Goal: Transaction & Acquisition: Purchase product/service

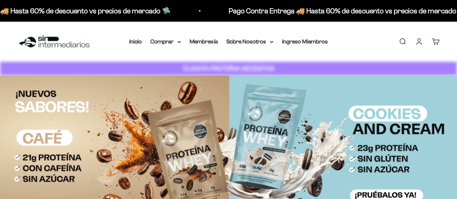
click at [417, 43] on link "Iniciar sesión" at bounding box center [419, 42] width 8 height 8
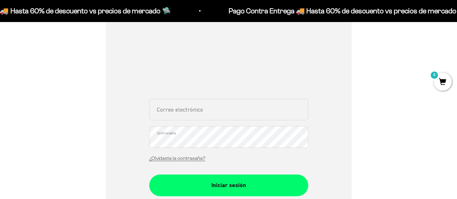
scroll to position [108, 0]
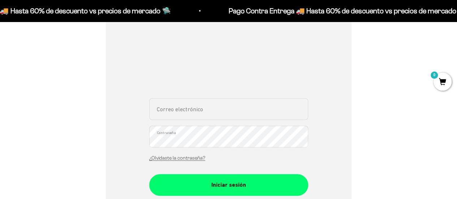
click at [189, 115] on input "Correo electrónico" at bounding box center [228, 109] width 159 height 22
type input "darlynacosta22.2@gmail.com"
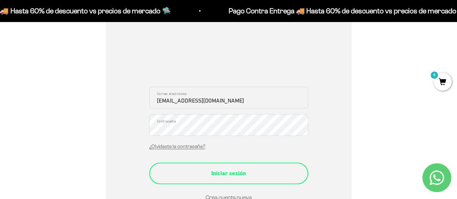
click at [271, 178] on button "Iniciar sesión" at bounding box center [228, 174] width 159 height 22
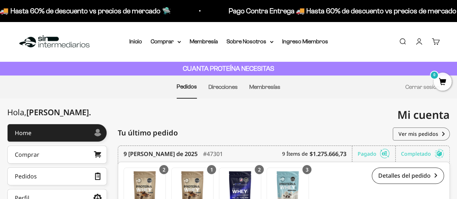
click at [420, 42] on link "Cuenta" at bounding box center [419, 42] width 8 height 8
click at [139, 43] on link "Inicio" at bounding box center [135, 41] width 13 height 6
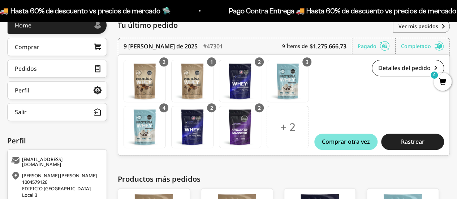
scroll to position [108, 0]
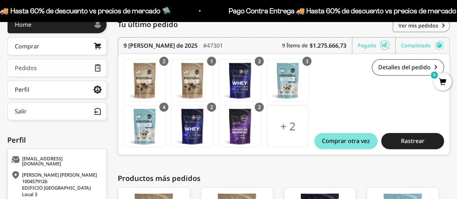
click at [77, 69] on link "Pedidos" at bounding box center [57, 68] width 100 height 18
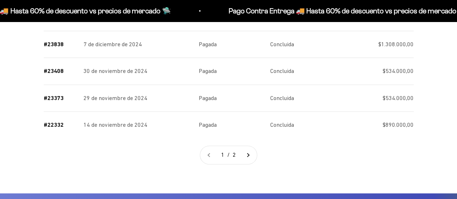
scroll to position [470, 0]
click at [247, 153] on link "Ir a la página 2" at bounding box center [248, 155] width 18 height 18
click at [250, 152] on link "Ir a la página 2" at bounding box center [248, 155] width 18 height 18
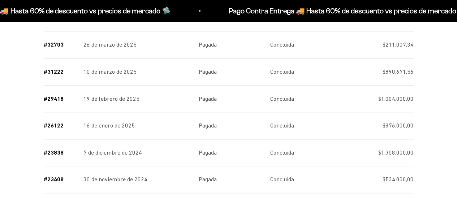
scroll to position [542, 0]
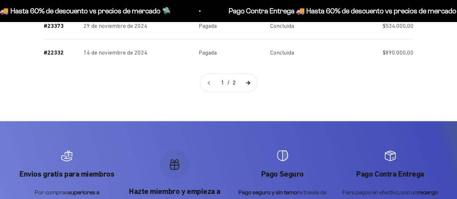
click at [249, 81] on link "Ir a la página 2" at bounding box center [248, 83] width 18 height 18
click at [234, 82] on span "1 / 2" at bounding box center [228, 83] width 21 height 18
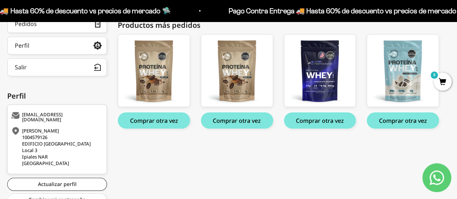
scroll to position [108, 0]
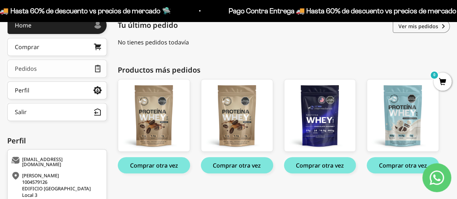
click at [48, 72] on link "Pedidos" at bounding box center [57, 69] width 100 height 18
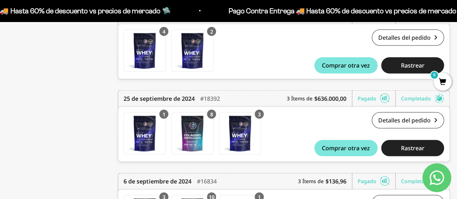
scroll to position [2262, 0]
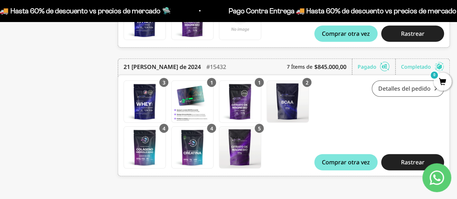
click at [409, 89] on link "Detalles del pedido" at bounding box center [408, 89] width 72 height 16
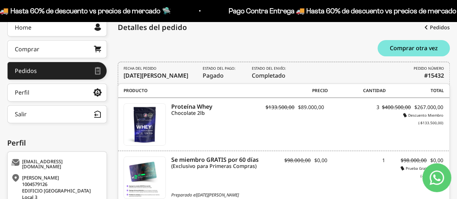
scroll to position [94, 0]
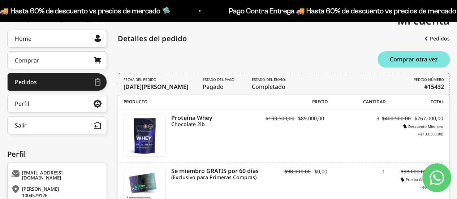
click at [437, 86] on b "#15432" at bounding box center [435, 86] width 20 height 9
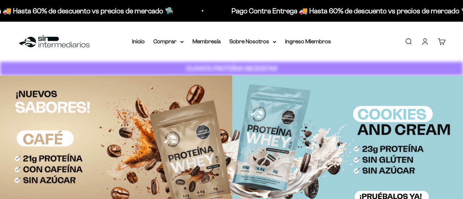
click at [421, 40] on link "Cuenta" at bounding box center [425, 42] width 8 height 8
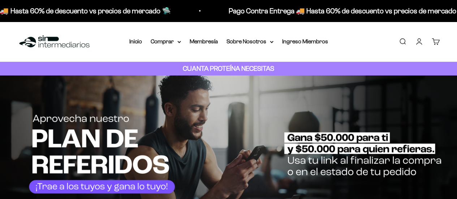
click at [420, 42] on link "Cuenta" at bounding box center [419, 42] width 8 height 8
click at [419, 42] on link "Cuenta" at bounding box center [419, 42] width 8 height 8
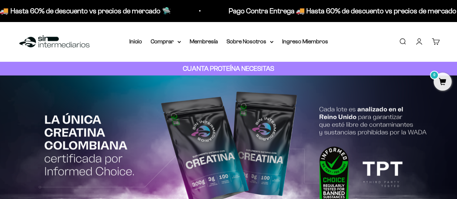
click at [419, 40] on link "Cuenta" at bounding box center [419, 42] width 8 height 8
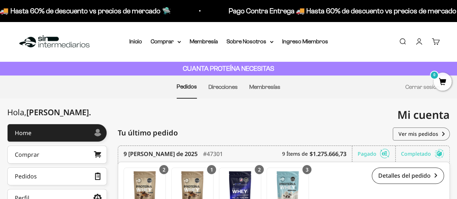
click at [417, 42] on link "Cuenta" at bounding box center [419, 42] width 8 height 8
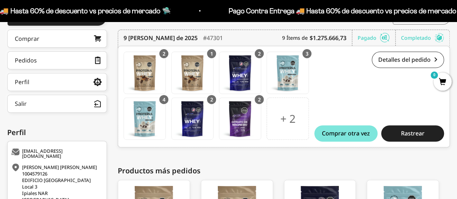
scroll to position [80, 0]
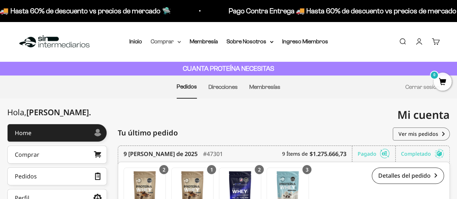
click at [173, 40] on summary "Comprar" at bounding box center [166, 41] width 30 height 9
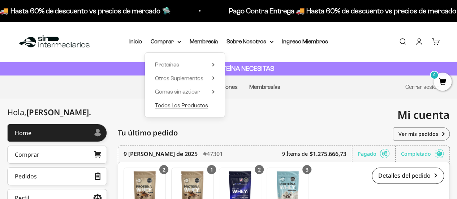
click at [188, 105] on span "Todos Los Productos" at bounding box center [181, 105] width 53 height 6
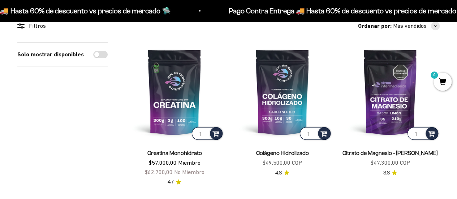
scroll to position [72, 0]
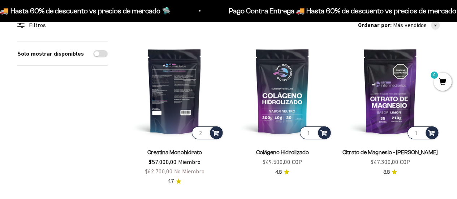
click at [206, 131] on input "2" at bounding box center [207, 133] width 31 height 13
click at [206, 131] on input "3" at bounding box center [207, 133] width 31 height 13
type input "4"
click at [206, 131] on input "4" at bounding box center [207, 133] width 31 height 13
click at [218, 135] on span at bounding box center [216, 132] width 7 height 8
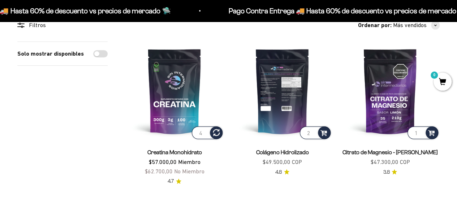
click at [315, 132] on input "2" at bounding box center [315, 133] width 31 height 13
click at [315, 132] on input "3" at bounding box center [315, 133] width 31 height 13
type input "4"
click at [315, 132] on input "4" at bounding box center [315, 133] width 31 height 13
click at [323, 131] on span at bounding box center [324, 132] width 7 height 8
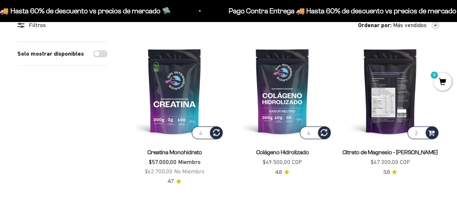
click at [422, 131] on input "2" at bounding box center [423, 133] width 31 height 13
click at [422, 131] on input "3" at bounding box center [423, 133] width 31 height 13
type input "2"
click at [421, 136] on input "2" at bounding box center [423, 133] width 31 height 13
click at [431, 132] on span at bounding box center [432, 132] width 7 height 8
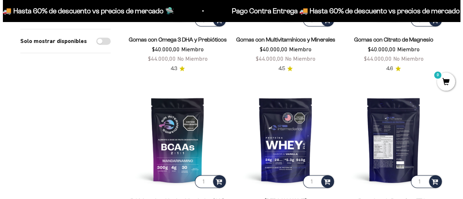
scroll to position [253, 0]
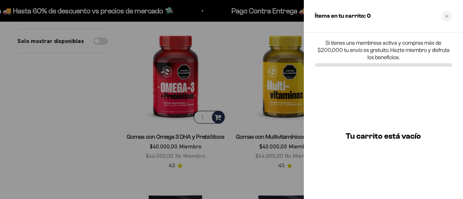
click at [56, 96] on div at bounding box center [231, 99] width 463 height 199
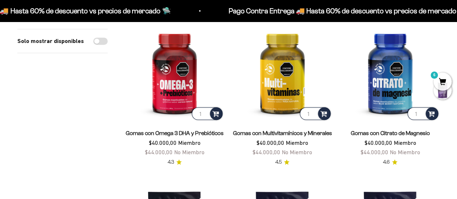
click at [447, 82] on span "6" at bounding box center [443, 82] width 18 height 18
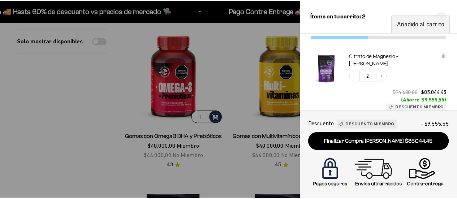
scroll to position [0, 0]
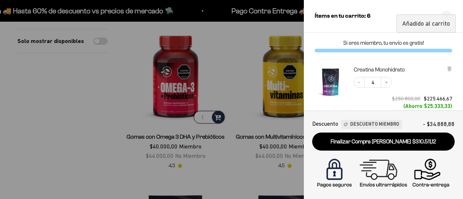
click at [85, 103] on div at bounding box center [231, 99] width 463 height 199
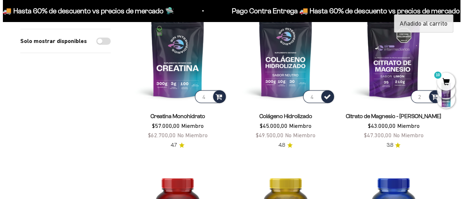
scroll to position [108, 0]
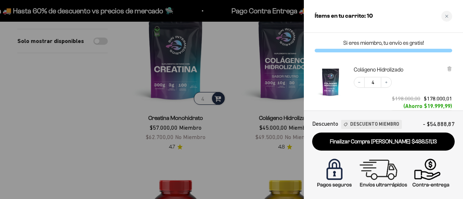
click at [108, 91] on div at bounding box center [231, 99] width 463 height 199
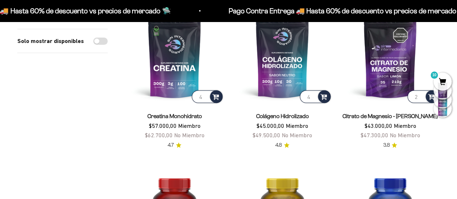
click at [443, 78] on span "10" at bounding box center [443, 82] width 18 height 18
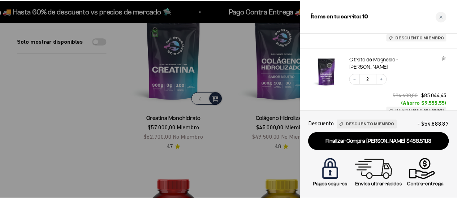
scroll to position [145, 0]
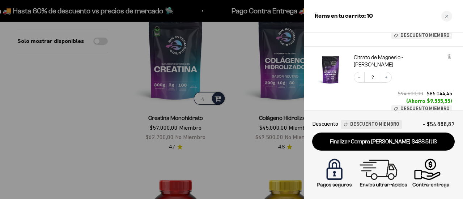
click at [99, 112] on div at bounding box center [231, 99] width 463 height 199
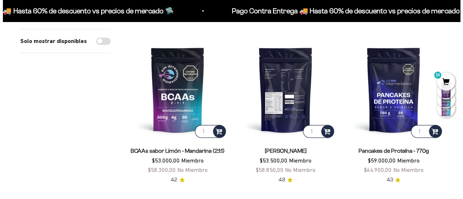
scroll to position [398, 0]
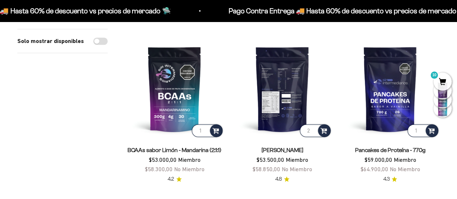
type input "2"
click at [313, 128] on input "2" at bounding box center [315, 130] width 31 height 13
click at [330, 127] on div at bounding box center [324, 130] width 13 height 13
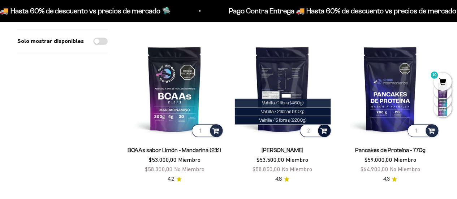
click at [294, 103] on span "Vainilla / 1 libra (460g)" at bounding box center [283, 102] width 42 height 5
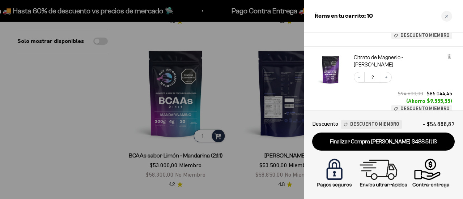
click at [290, 86] on div at bounding box center [231, 99] width 463 height 199
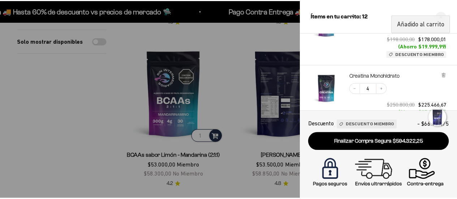
scroll to position [229, 0]
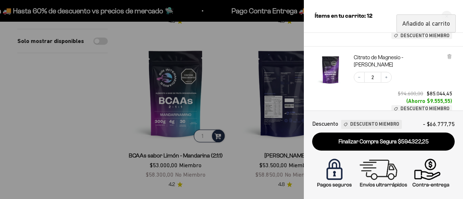
click at [86, 117] on div at bounding box center [231, 99] width 463 height 199
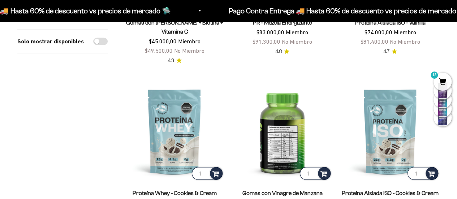
scroll to position [723, 0]
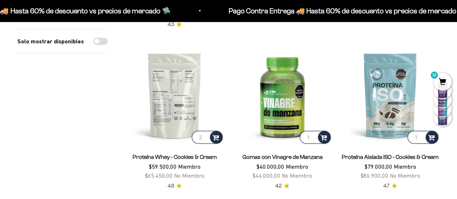
click at [205, 133] on input "2" at bounding box center [207, 137] width 31 height 13
click at [205, 133] on input "3" at bounding box center [207, 137] width 31 height 13
type input "4"
click at [205, 133] on input "4" at bounding box center [207, 137] width 31 height 13
click at [219, 136] on span at bounding box center [216, 137] width 7 height 8
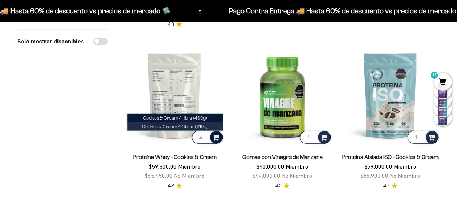
click at [189, 124] on span "Cookies & Cream / 2 libras (910g)" at bounding box center [175, 126] width 66 height 5
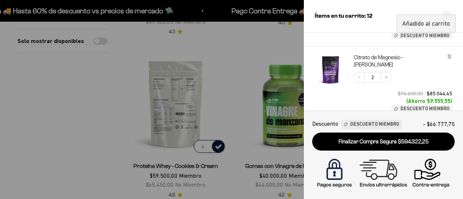
click at [227, 145] on div at bounding box center [231, 99] width 463 height 199
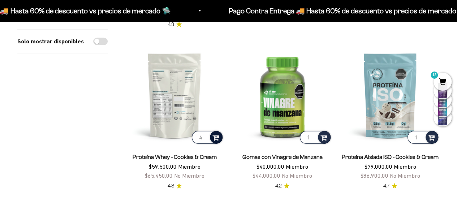
click at [214, 138] on span at bounding box center [216, 137] width 7 height 8
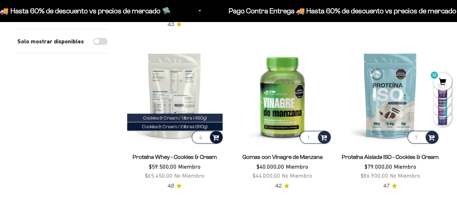
click at [202, 116] on span "Cookies & Cream / 1 libra (460g)" at bounding box center [175, 117] width 64 height 5
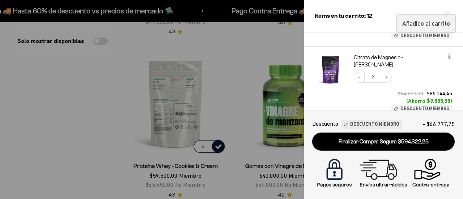
click at [233, 135] on div at bounding box center [231, 99] width 463 height 199
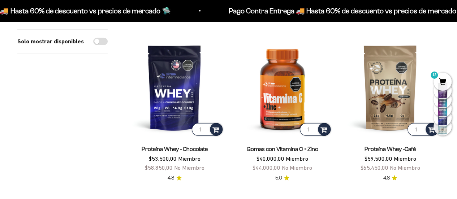
scroll to position [904, 0]
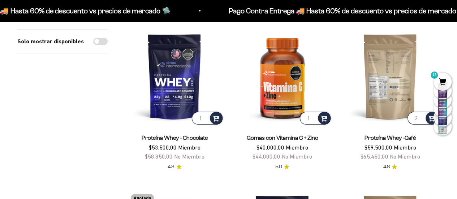
type input "2"
click at [422, 114] on input "2" at bounding box center [423, 118] width 31 height 13
click at [431, 114] on span at bounding box center [432, 118] width 7 height 8
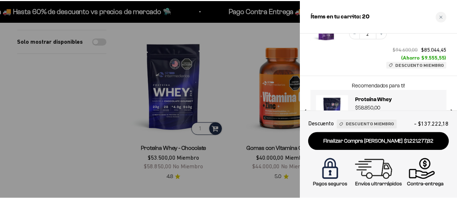
scroll to position [462, 0]
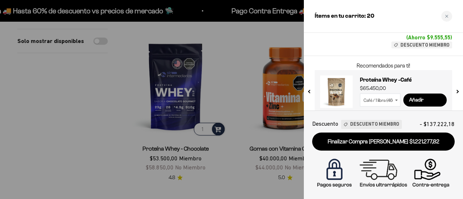
click at [394, 94] on div "Café / 1 libra (460g) Café / 2 libras (910g)" at bounding box center [381, 100] width 43 height 13
click at [394, 94] on select "Café / 1 libra (460g) Café / 2 libras (910g)" at bounding box center [380, 100] width 41 height 13
click at [334, 61] on p "Recomendados para ti!" at bounding box center [383, 65] width 116 height 9
click at [43, 107] on div at bounding box center [231, 99] width 463 height 199
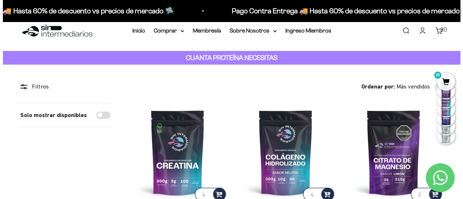
scroll to position [0, 0]
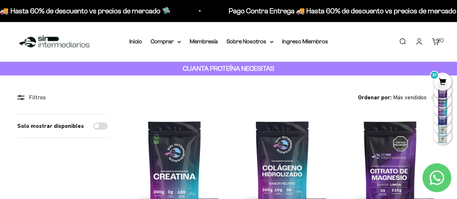
click at [446, 82] on span "20" at bounding box center [443, 82] width 18 height 18
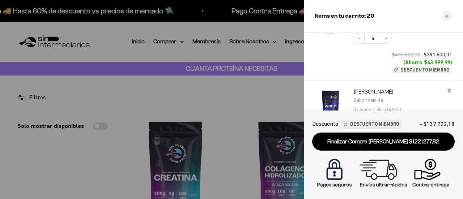
scroll to position [65, 0]
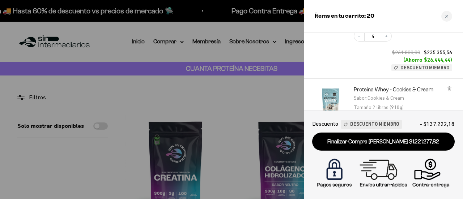
click at [407, 22] on div "Ítems en tu carrito: 20" at bounding box center [383, 16] width 159 height 33
click at [406, 22] on div "Ítems en tu carrito: 20" at bounding box center [383, 16] width 159 height 33
click at [455, 120] on div "Descuento Descuento Miembro - $137.222,18 Finalizar Compra Segura $1.221.277,82" at bounding box center [383, 155] width 159 height 89
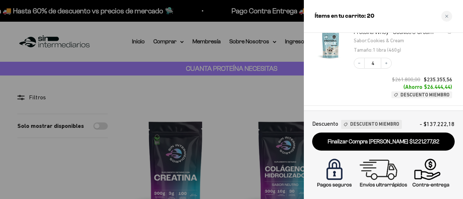
scroll to position [0, 0]
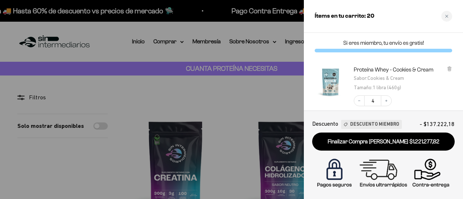
click at [366, 42] on p "Si eres miembro, tu envío es gratis!" at bounding box center [383, 42] width 137 height 7
click at [355, 17] on h2 "Ítems en tu carrito: 20" at bounding box center [345, 16] width 60 height 9
click at [422, 23] on div "Ítems en tu carrito: 20" at bounding box center [383, 16] width 159 height 33
click at [96, 167] on div at bounding box center [231, 99] width 463 height 199
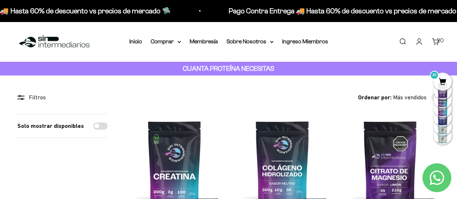
click at [433, 40] on link "Carrito 20" at bounding box center [436, 42] width 8 height 8
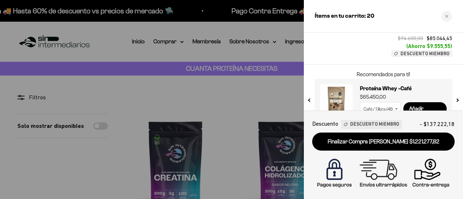
scroll to position [462, 0]
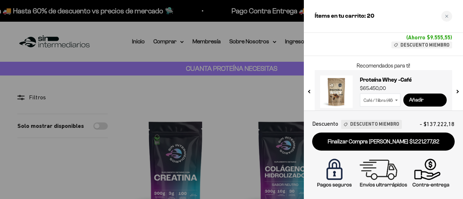
click at [415, 94] on input "Añadir" at bounding box center [424, 100] width 43 height 13
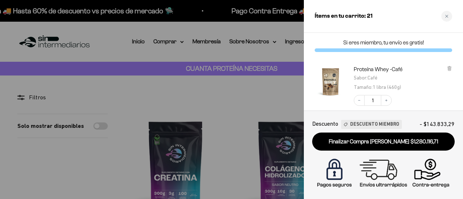
scroll to position [0, 0]
click at [383, 103] on button "Increase quantity" at bounding box center [386, 100] width 11 height 11
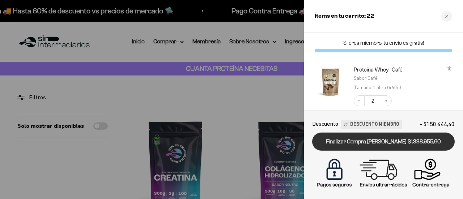
click at [400, 142] on link "Finalizar Compra [PERSON_NAME] $1.338.955,60" at bounding box center [383, 142] width 142 height 18
